Goal: Transaction & Acquisition: Purchase product/service

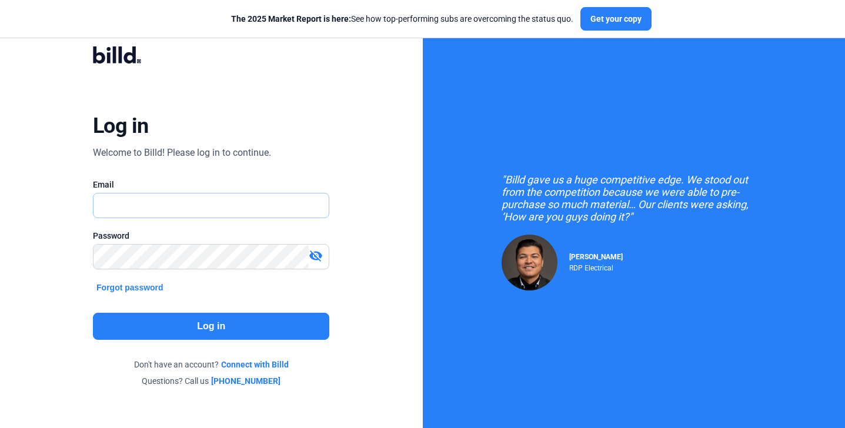
type input "[PERSON_NAME][EMAIL_ADDRESS][PERSON_NAME][DOMAIN_NAME]"
click at [181, 317] on button "Log in" at bounding box center [211, 326] width 236 height 27
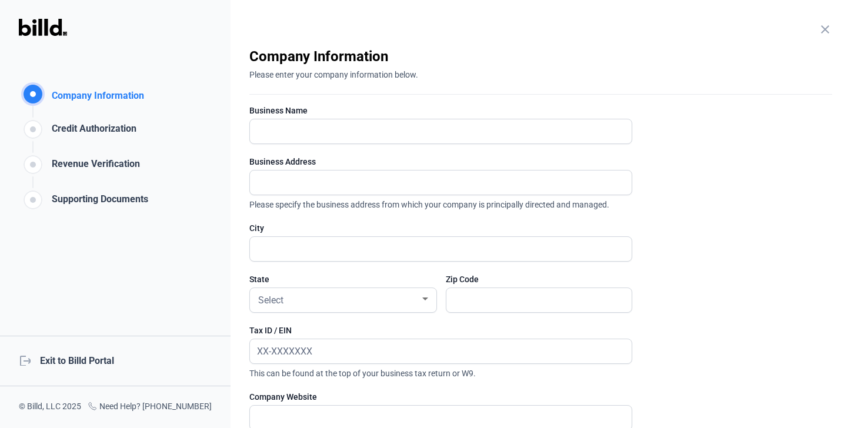
click at [818, 25] on mat-icon "close" at bounding box center [825, 29] width 14 height 14
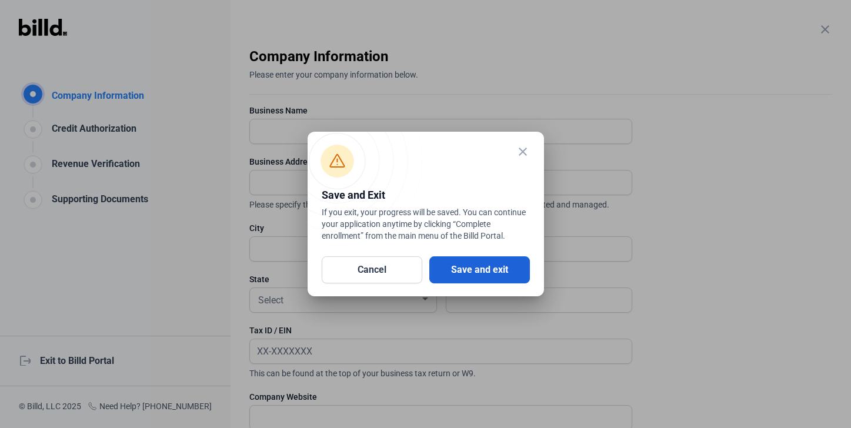
click at [499, 265] on button "Save and exit" at bounding box center [479, 269] width 101 height 27
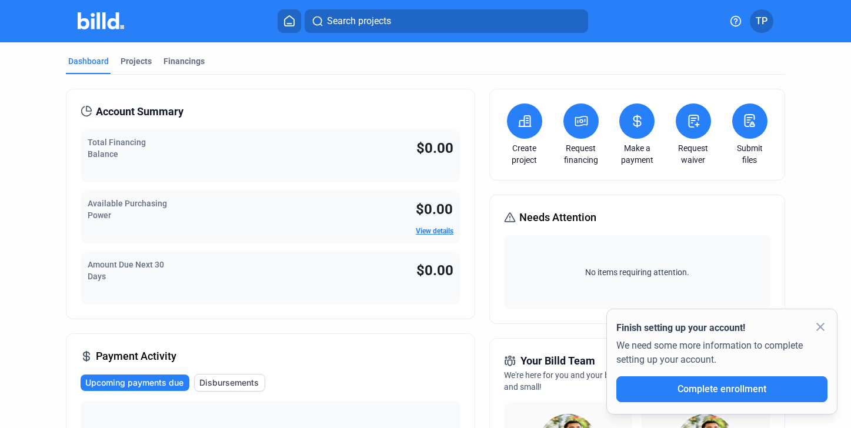
click at [516, 131] on button at bounding box center [524, 121] width 35 height 35
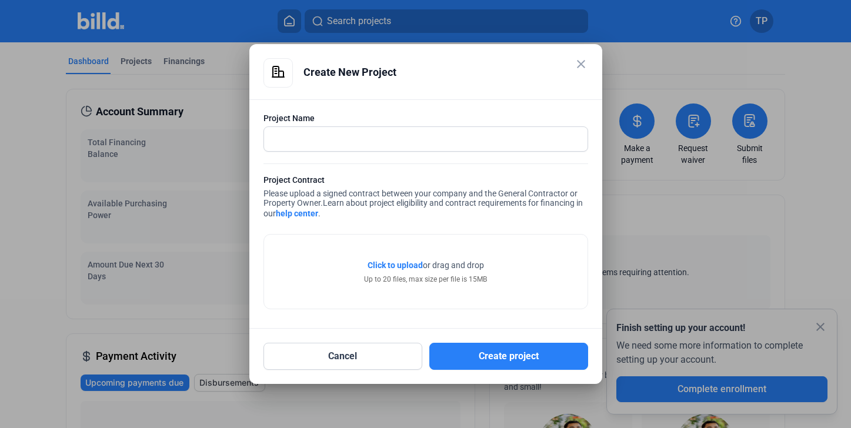
click at [586, 65] on mat-icon "close" at bounding box center [581, 64] width 14 height 14
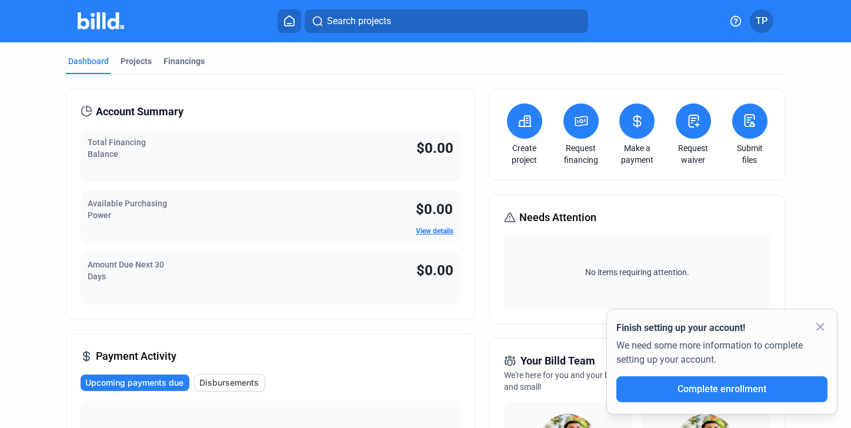
click at [580, 128] on icon at bounding box center [581, 121] width 15 height 14
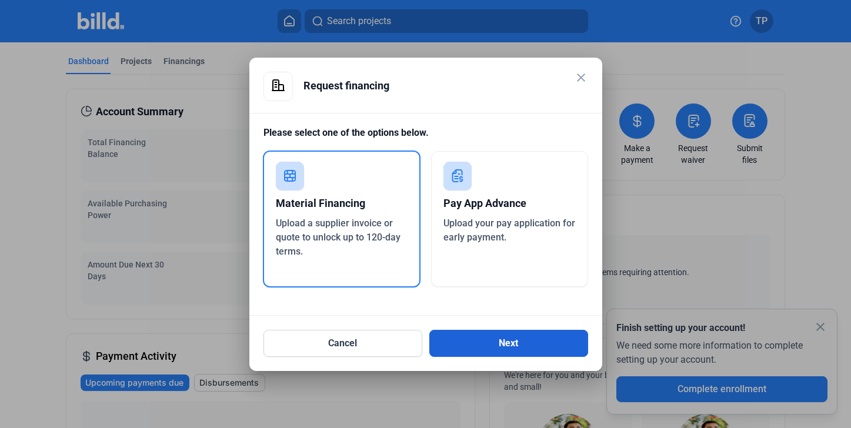
click at [485, 349] on button "Next" at bounding box center [508, 343] width 159 height 27
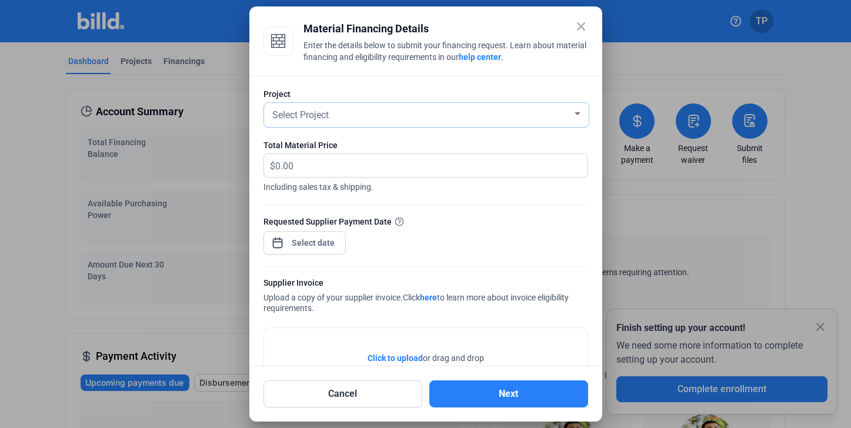
click at [331, 114] on div "Select Project" at bounding box center [421, 114] width 302 height 16
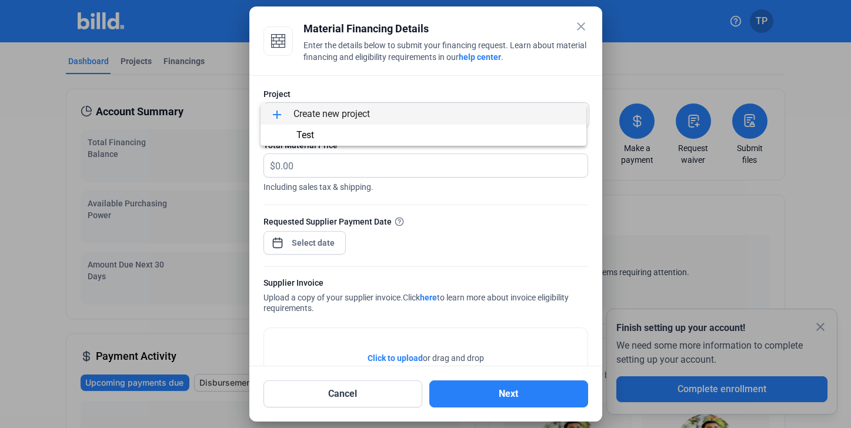
click at [322, 76] on div at bounding box center [425, 214] width 851 height 428
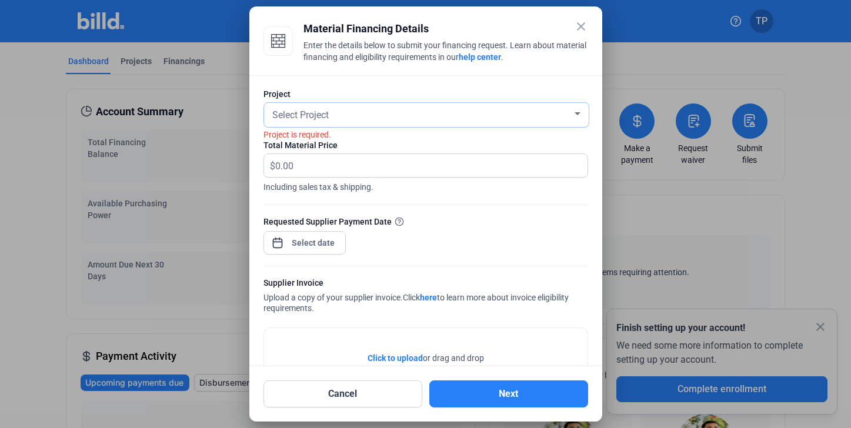
click at [372, 111] on div "Select Project" at bounding box center [421, 114] width 302 height 16
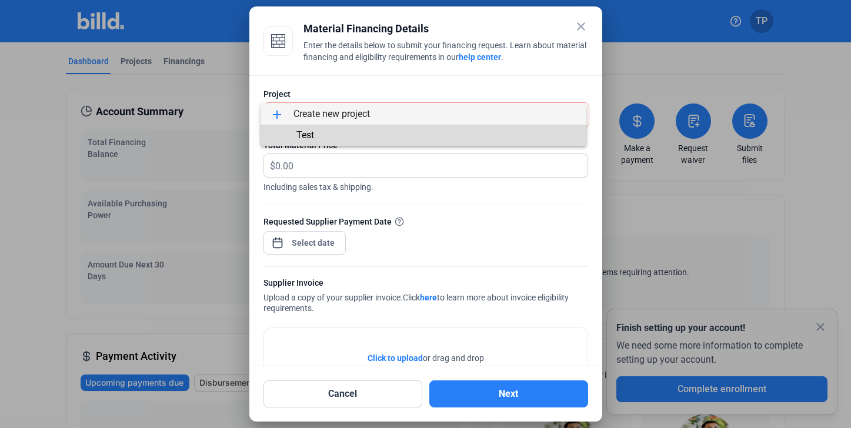
click at [369, 142] on span "Test" at bounding box center [423, 135] width 307 height 21
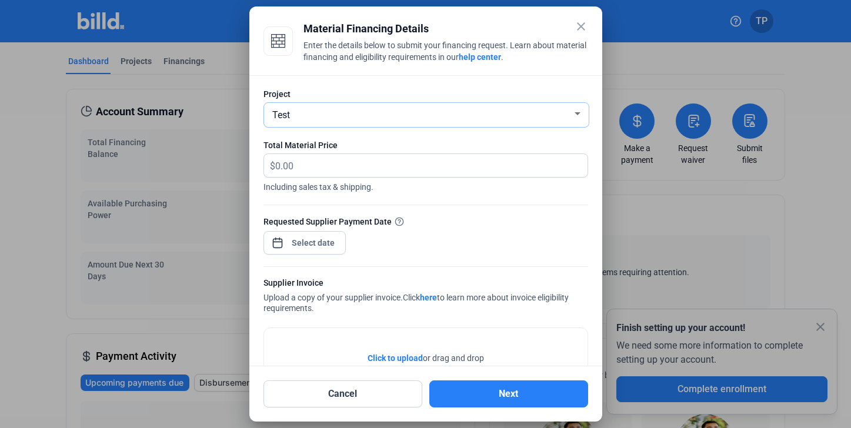
click at [488, 115] on div "Test" at bounding box center [421, 114] width 302 height 16
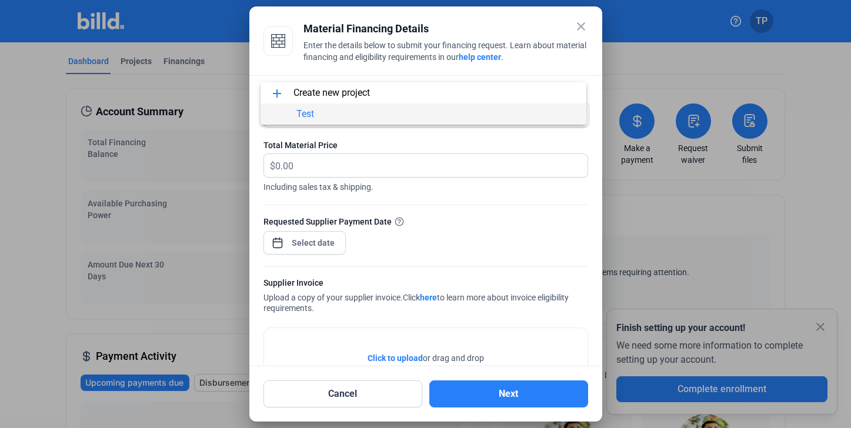
click at [396, 143] on div at bounding box center [425, 214] width 851 height 428
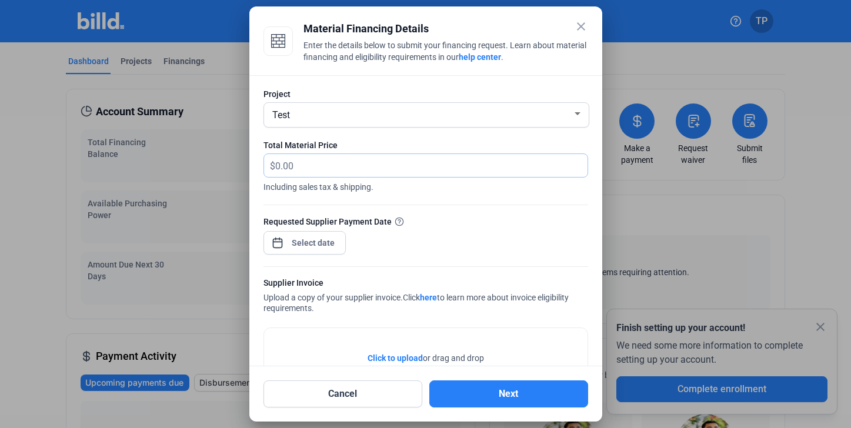
click at [359, 172] on input "text" at bounding box center [424, 165] width 299 height 23
click at [463, 258] on div at bounding box center [425, 261] width 325 height 12
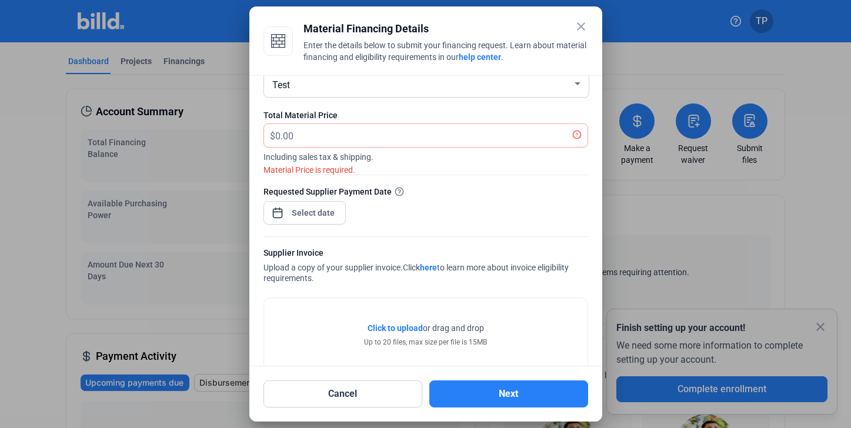
scroll to position [56, 0]
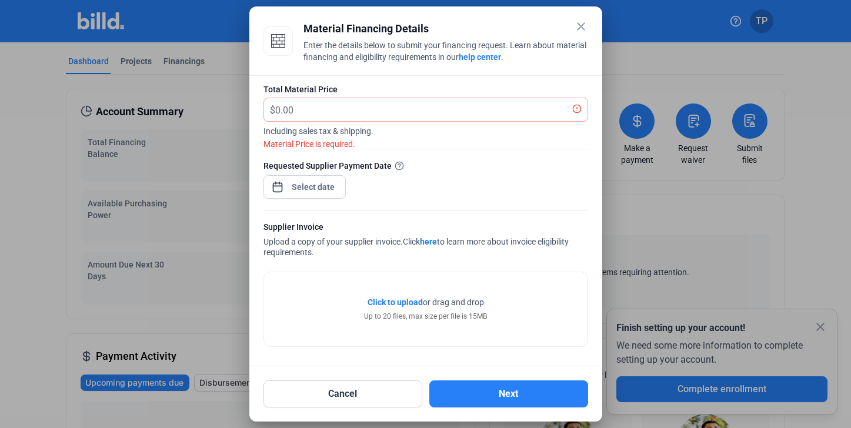
click at [582, 31] on mat-icon "close" at bounding box center [581, 26] width 14 height 14
